Goal: Find contact information: Find specific fact

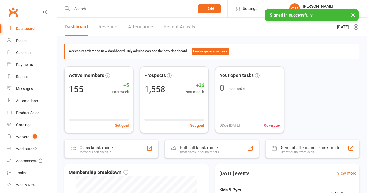
click at [73, 10] on input "text" at bounding box center [130, 8] width 120 height 7
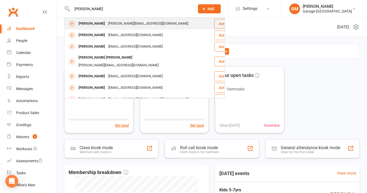
type input "[PERSON_NAME]"
click at [90, 22] on div "[PERSON_NAME]" at bounding box center [92, 24] width 30 height 8
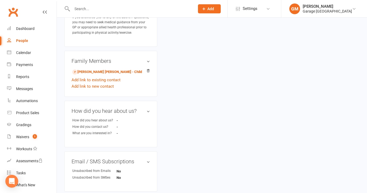
scroll to position [344, 0]
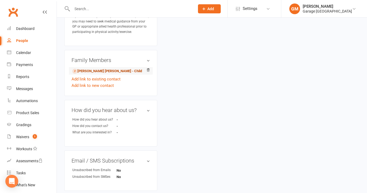
click at [85, 69] on link "[PERSON_NAME] [PERSON_NAME] - Child" at bounding box center [107, 72] width 70 height 6
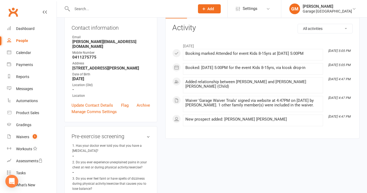
scroll to position [51, 0]
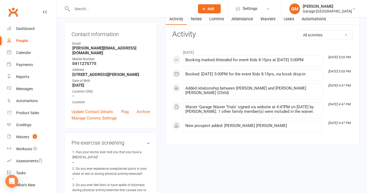
drag, startPoint x: 72, startPoint y: 49, endPoint x: 138, endPoint y: 45, distance: 66.4
click at [138, 46] on strong "[PERSON_NAME][EMAIL_ADDRESS][DOMAIN_NAME]" at bounding box center [111, 51] width 78 height 10
click at [135, 48] on strong "[PERSON_NAME][EMAIL_ADDRESS][DOMAIN_NAME]" at bounding box center [111, 51] width 78 height 10
drag, startPoint x: 128, startPoint y: 48, endPoint x: 66, endPoint y: 47, distance: 62.6
click at [66, 47] on div "Contact information Owner Email [PERSON_NAME][EMAIL_ADDRESS][DOMAIN_NAME] Mobil…" at bounding box center [110, 75] width 93 height 107
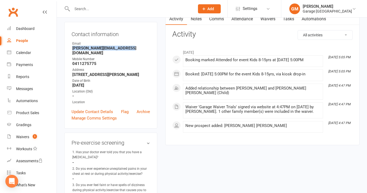
copy strong "[PERSON_NAME][EMAIL_ADDRESS][DOMAIN_NAME]"
click at [27, 137] on div "Waivers" at bounding box center [22, 137] width 13 height 4
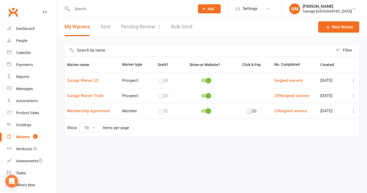
click at [354, 111] on icon at bounding box center [353, 110] width 5 height 5
click at [307, 143] on link "Copy external link to clipboard" at bounding box center [324, 143] width 63 height 11
